Goal: Navigation & Orientation: Find specific page/section

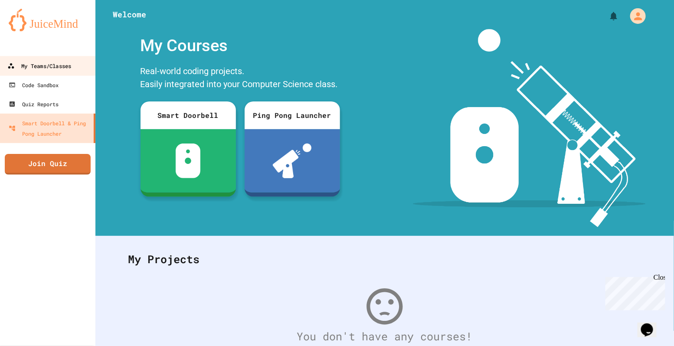
click at [78, 62] on link "My Teams/Classes" at bounding box center [48, 66] width 98 height 20
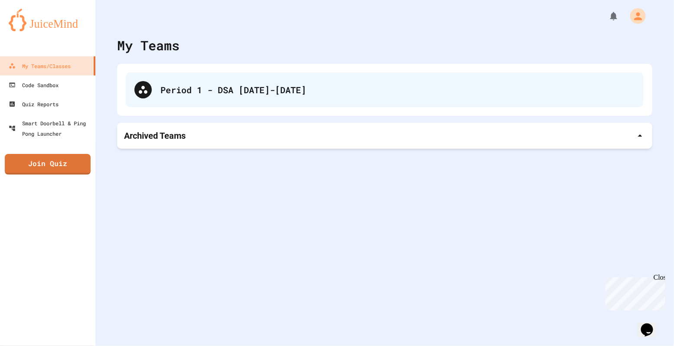
click at [195, 97] on div "Period 1 - DSA [DATE]-[DATE]" at bounding box center [385, 89] width 518 height 35
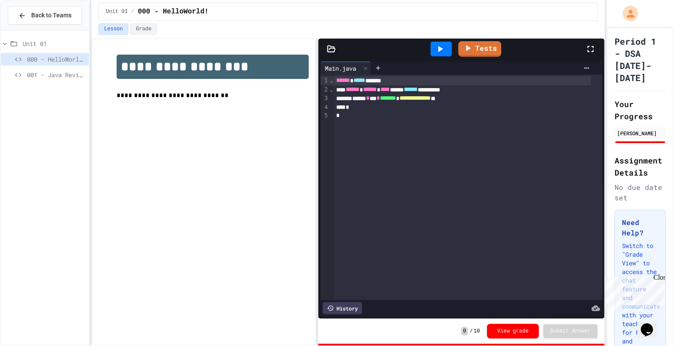
click at [55, 79] on span "001 - Java Review" at bounding box center [56, 74] width 59 height 9
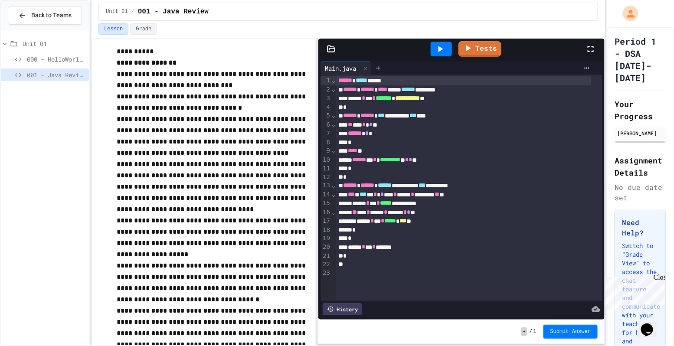
scroll to position [7, 0]
